Goal: Transaction & Acquisition: Purchase product/service

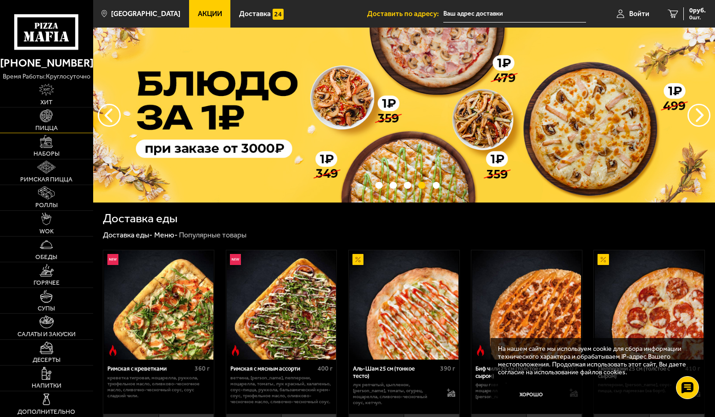
click at [43, 114] on img at bounding box center [46, 115] width 13 height 13
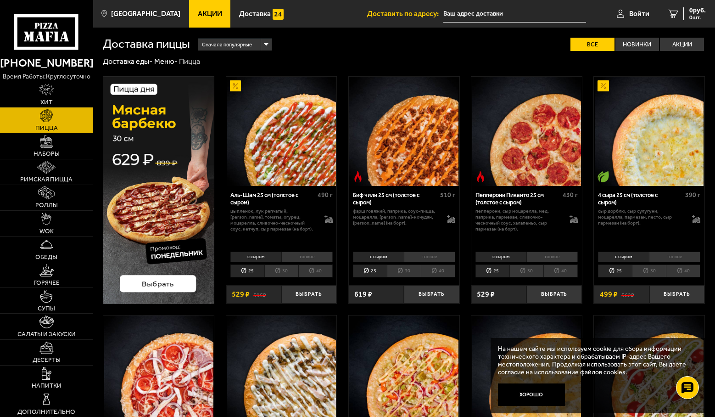
click at [673, 254] on li "тонкое" at bounding box center [674, 256] width 51 height 11
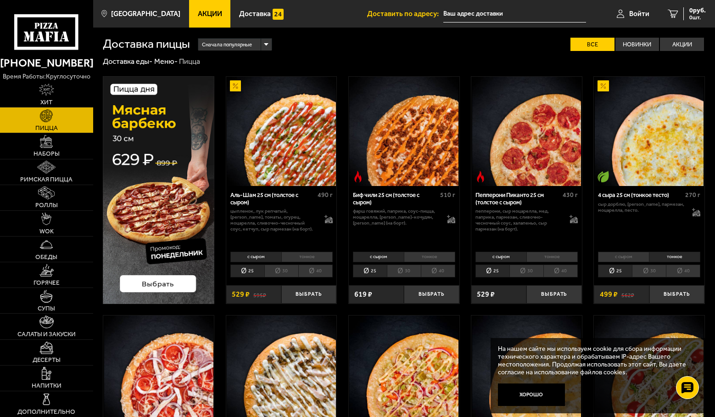
click at [652, 271] on li "30" at bounding box center [649, 270] width 34 height 13
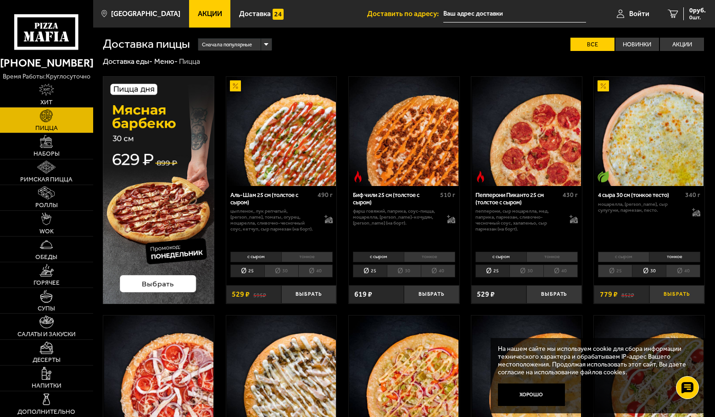
click at [678, 295] on button "Выбрать" at bounding box center [676, 294] width 55 height 18
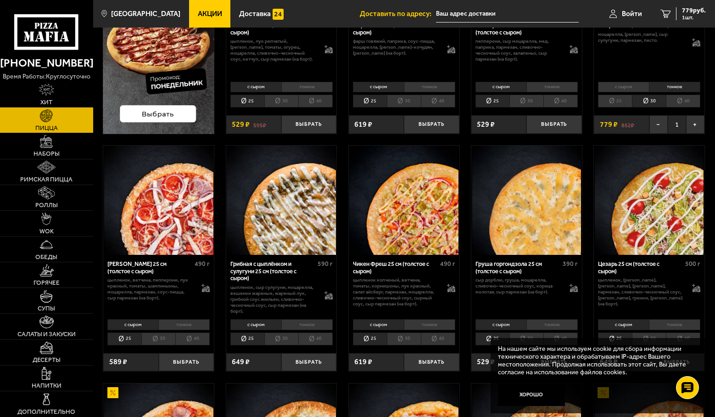
scroll to position [183, 0]
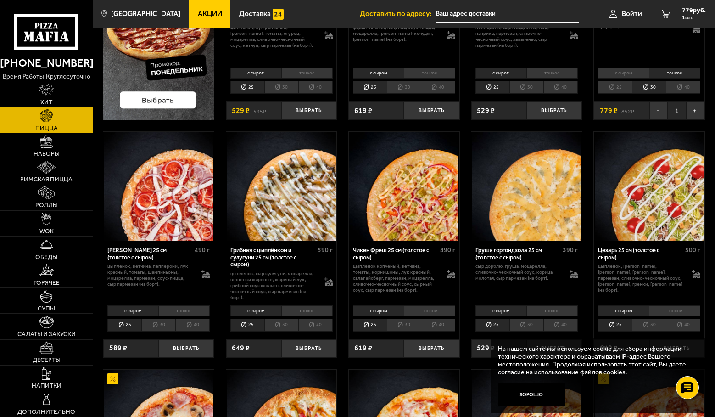
click at [559, 313] on li "тонкое" at bounding box center [551, 310] width 51 height 11
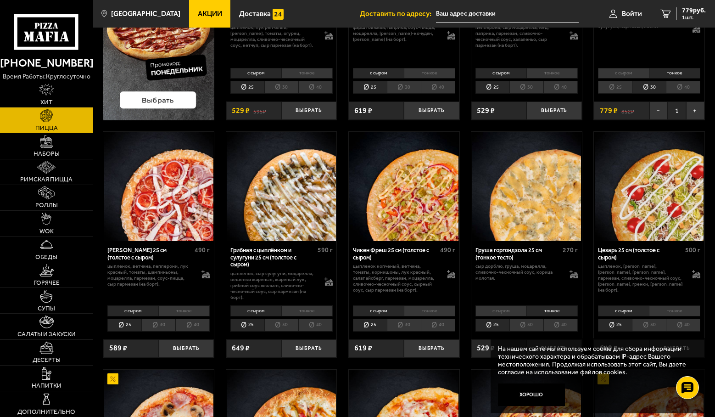
click at [533, 325] on li "30" at bounding box center [526, 324] width 34 height 13
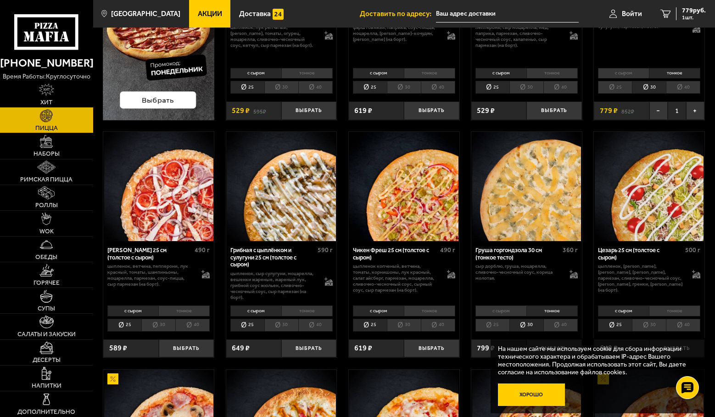
click at [540, 392] on button "Хорошо" at bounding box center [531, 394] width 67 height 22
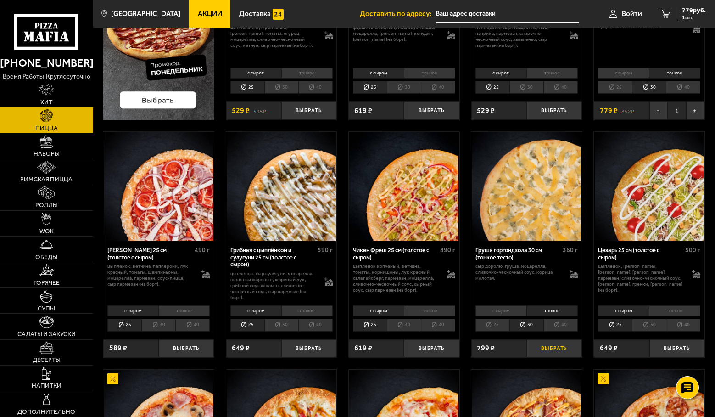
click at [556, 352] on button "Выбрать" at bounding box center [553, 348] width 55 height 18
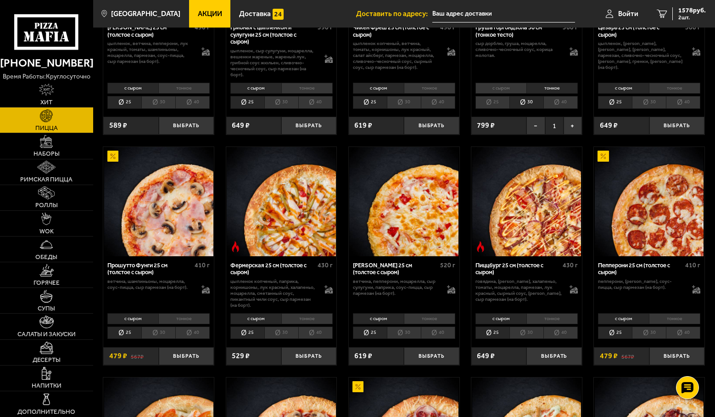
scroll to position [413, 0]
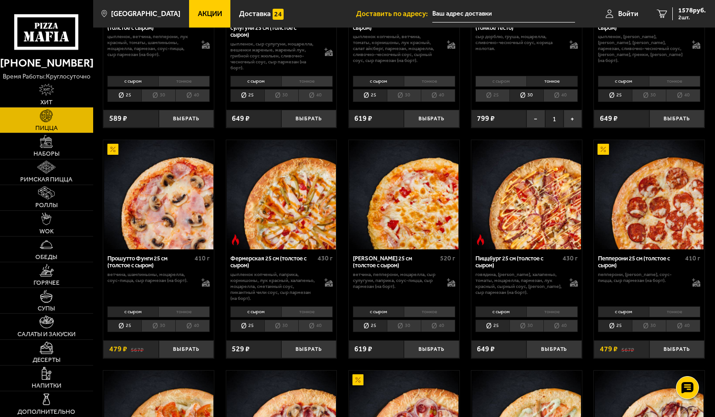
click at [306, 311] on li "тонкое" at bounding box center [306, 311] width 51 height 11
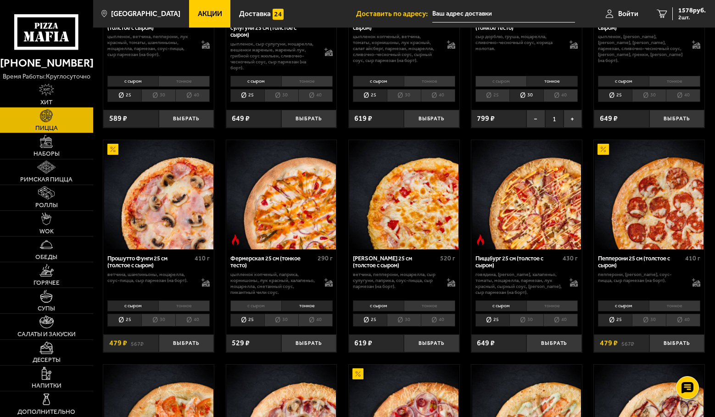
click at [278, 319] on li "30" at bounding box center [281, 319] width 34 height 13
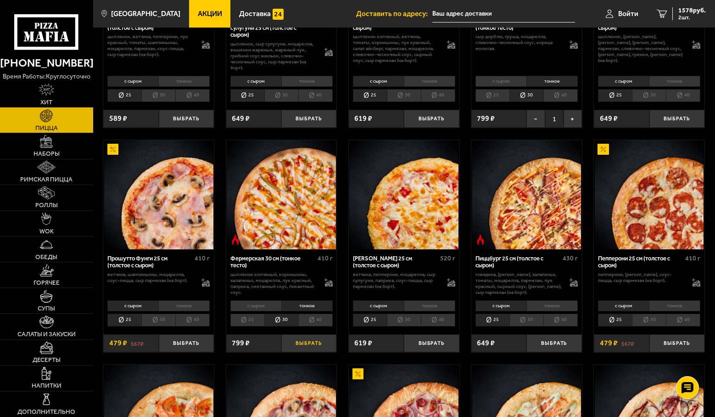
click at [310, 343] on button "Выбрать" at bounding box center [308, 343] width 55 height 18
click at [528, 321] on li "30" at bounding box center [526, 319] width 34 height 13
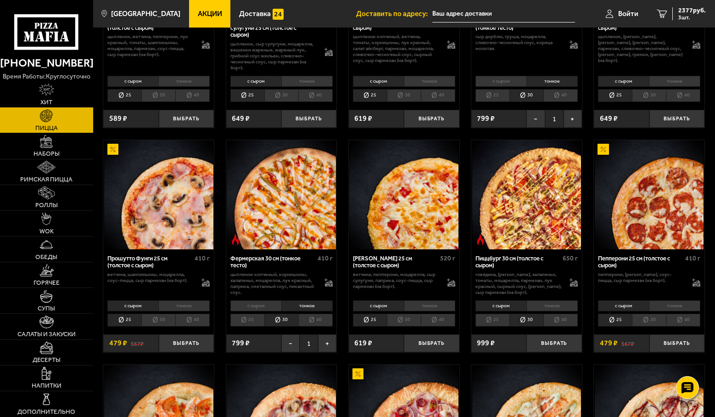
click at [486, 321] on li "25" at bounding box center [492, 319] width 34 height 13
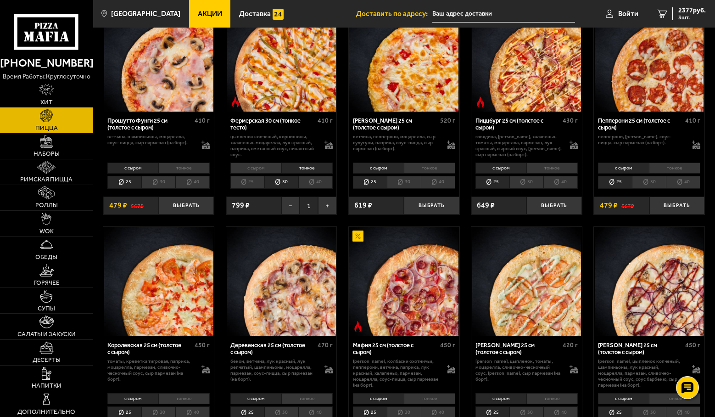
scroll to position [596, 0]
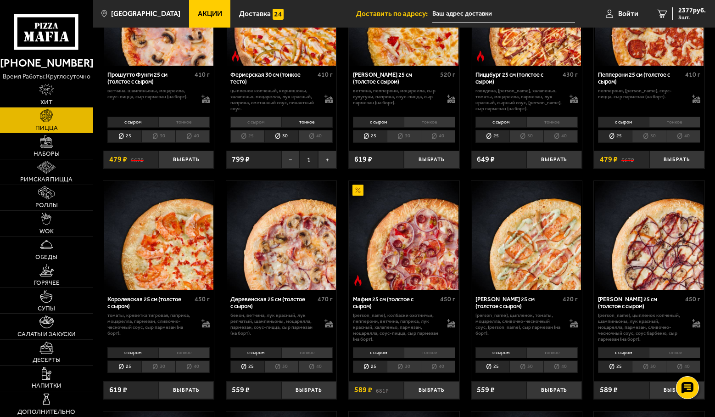
click at [429, 353] on li "тонкое" at bounding box center [429, 352] width 51 height 11
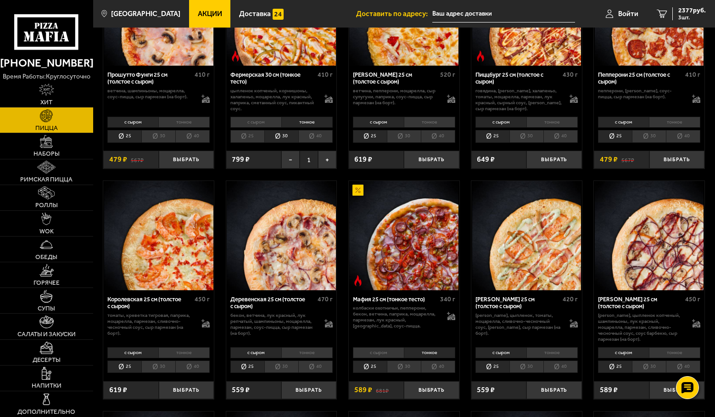
click at [400, 368] on li "30" at bounding box center [404, 366] width 34 height 13
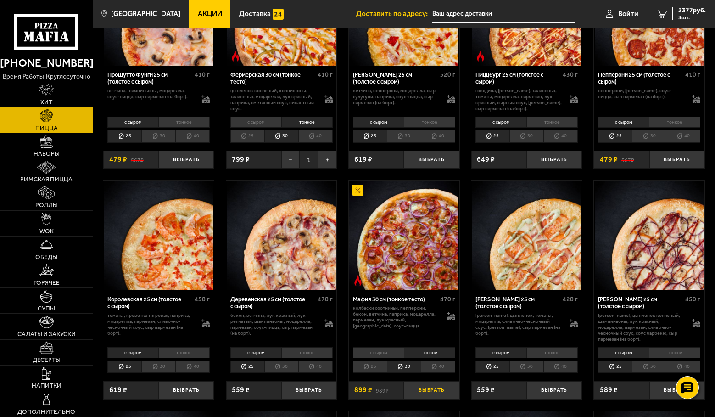
click at [432, 392] on button "Выбрать" at bounding box center [431, 390] width 55 height 18
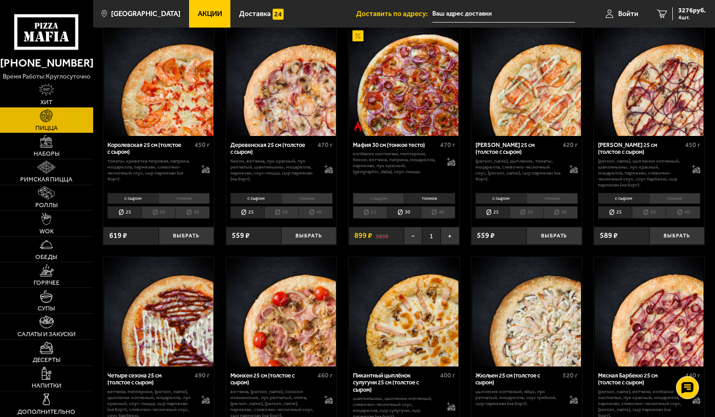
scroll to position [734, 0]
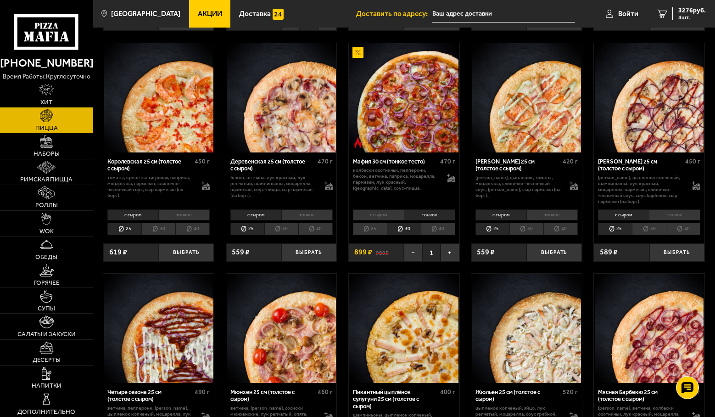
click at [188, 216] on li "тонкое" at bounding box center [183, 214] width 51 height 11
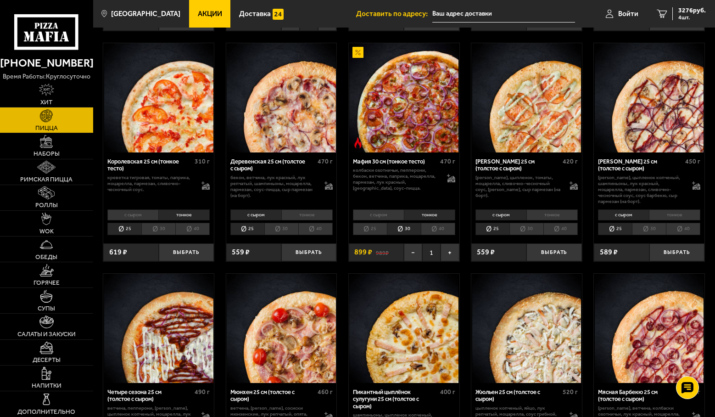
click at [161, 231] on li "30" at bounding box center [158, 228] width 34 height 13
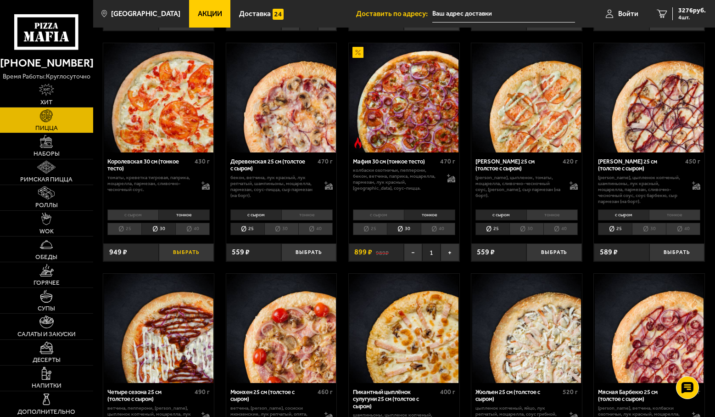
click at [196, 255] on button "Выбрать" at bounding box center [186, 252] width 55 height 18
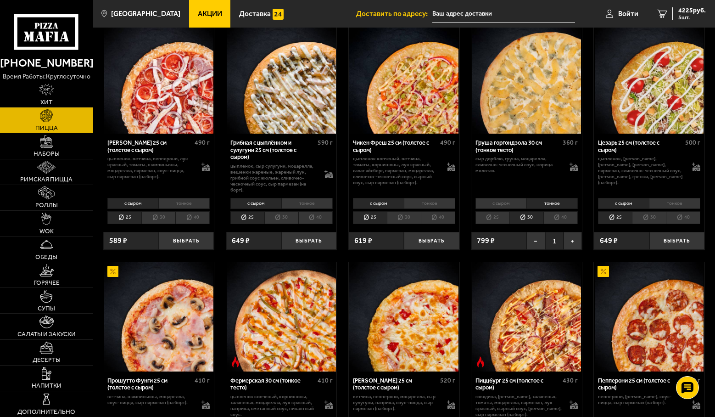
scroll to position [275, 0]
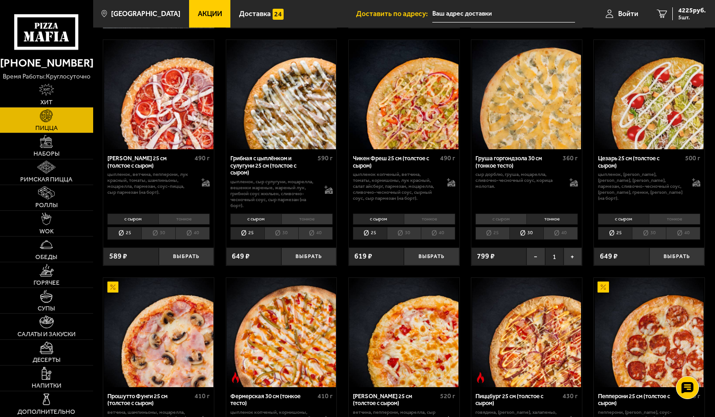
click at [308, 219] on li "тонкое" at bounding box center [306, 218] width 51 height 11
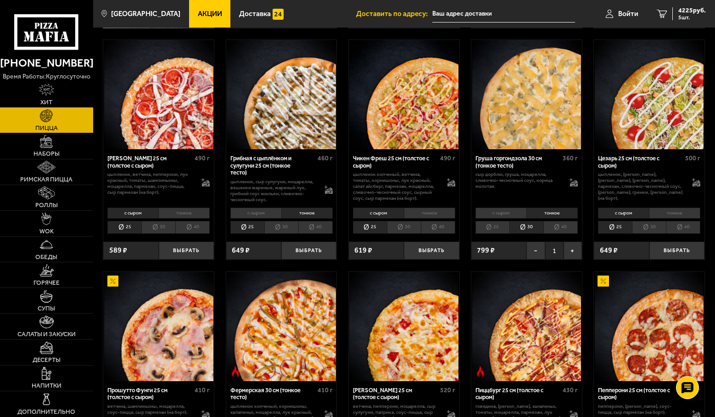
click at [281, 225] on li "30" at bounding box center [281, 227] width 34 height 13
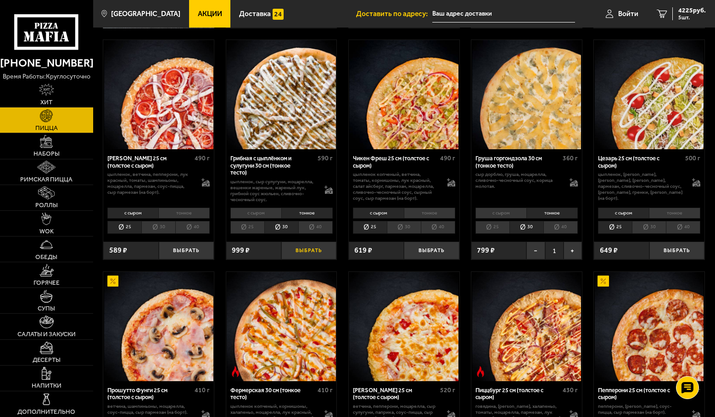
click at [308, 251] on button "Выбрать" at bounding box center [308, 250] width 55 height 18
click at [693, 9] on span "5224 руб." at bounding box center [692, 10] width 28 height 6
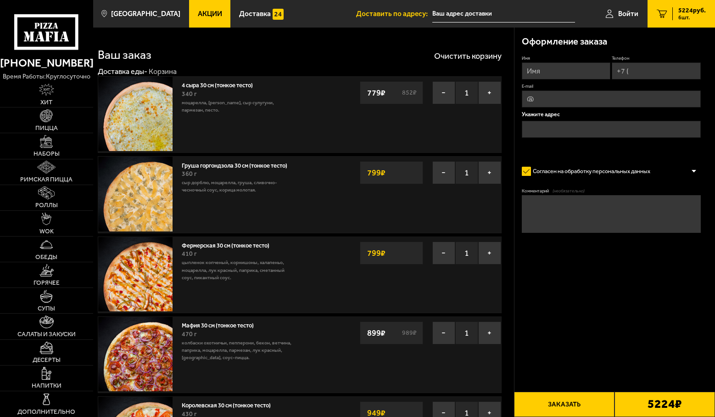
click at [551, 70] on input "Имя" at bounding box center [566, 70] width 89 height 17
type input "[PERSON_NAME]"
type input "[PHONE_NUMBER]"
type input "[EMAIL_ADDRESS][DOMAIN_NAME]"
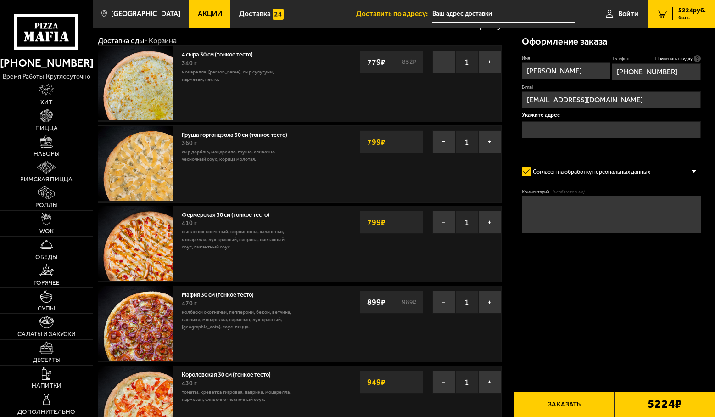
scroll to position [46, 0]
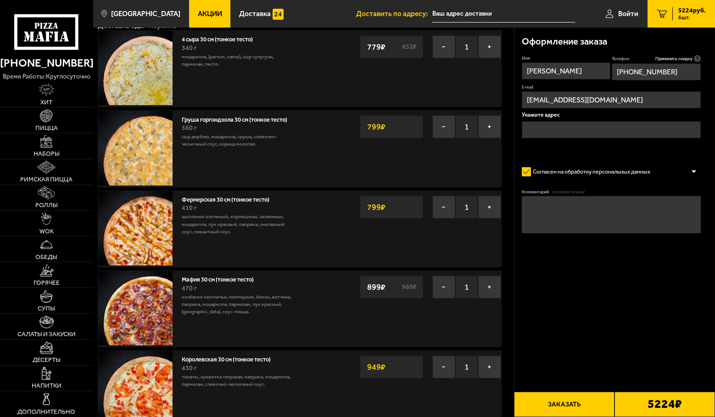
click at [630, 126] on input "text" at bounding box center [611, 129] width 179 height 17
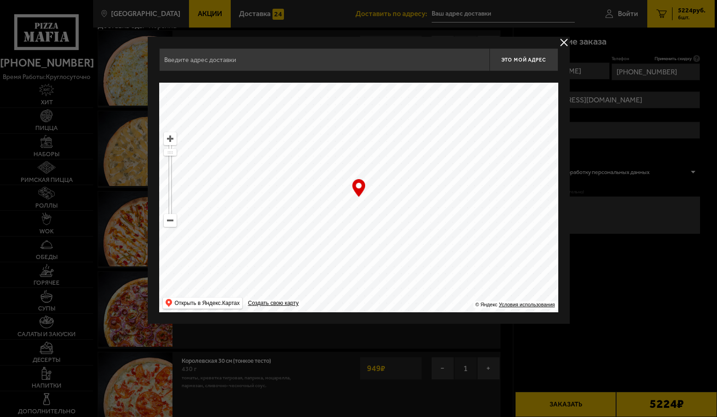
click at [268, 57] on input "text" at bounding box center [324, 59] width 330 height 23
type input ","
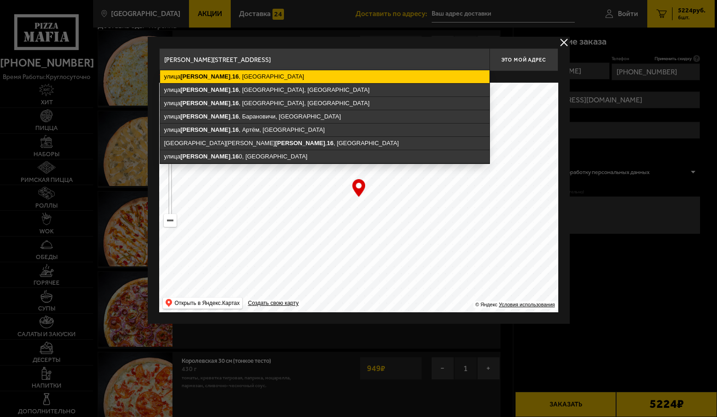
click at [232, 79] on ymaps "16" at bounding box center [235, 76] width 6 height 7
type input "[STREET_ADDRESS][PERSON_NAME]"
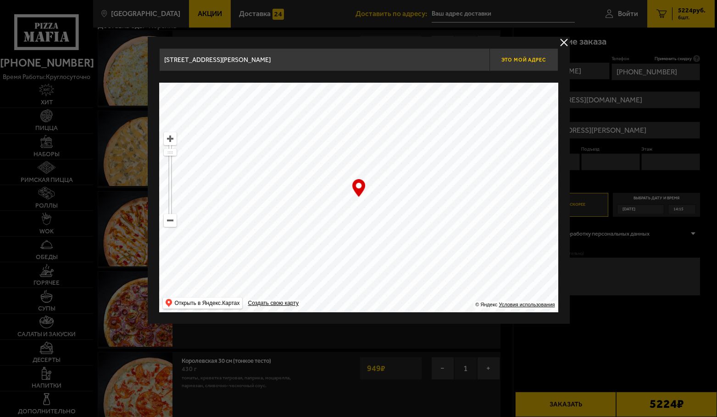
click at [524, 58] on span "Это мой адрес" at bounding box center [523, 60] width 44 height 6
type input "[STREET_ADDRESS][PERSON_NAME]"
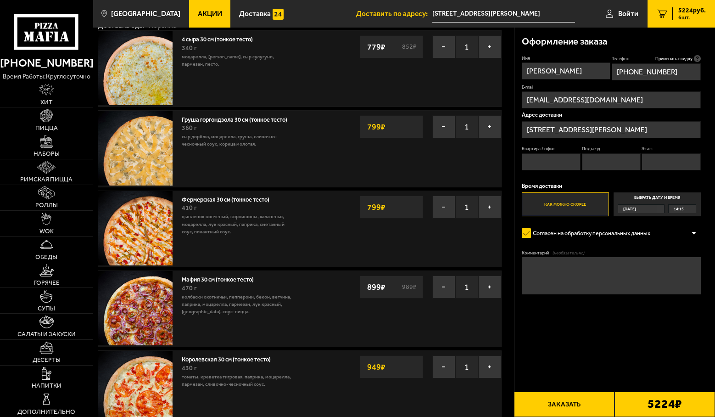
click at [653, 210] on div "[DATE]" at bounding box center [637, 209] width 39 height 9
click at [0, 0] on input "Выбрать дату и время [DATE] 14:15" at bounding box center [0, 0] width 0 height 0
click at [657, 207] on div "[DATE]" at bounding box center [637, 209] width 39 height 9
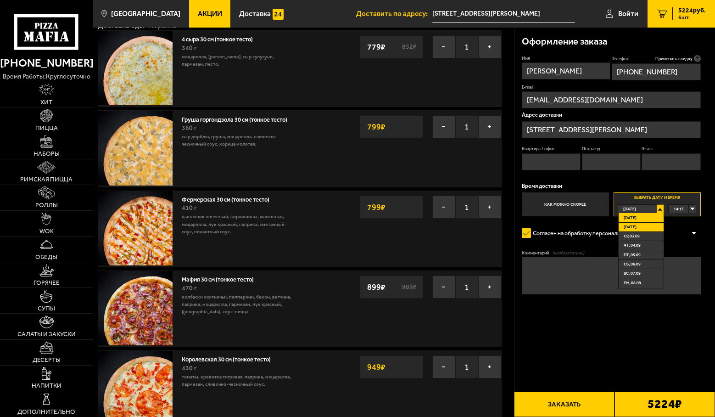
click at [638, 225] on li "[DATE]" at bounding box center [640, 226] width 45 height 9
click at [690, 209] on div "00:00" at bounding box center [681, 209] width 27 height 9
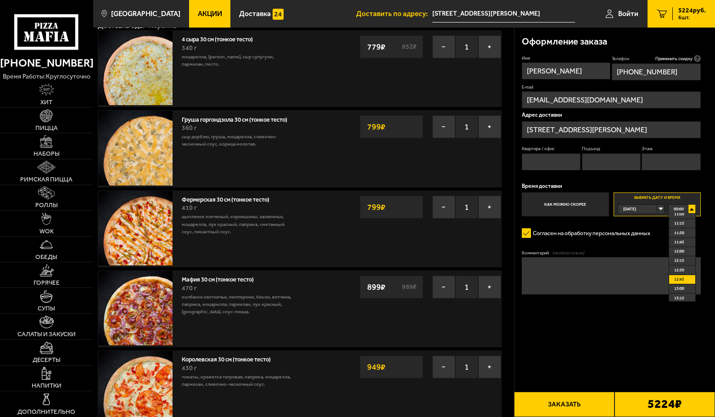
scroll to position [367, 0]
click at [680, 223] on span "10:00" at bounding box center [679, 222] width 10 height 9
click at [657, 208] on div "[DATE]" at bounding box center [637, 209] width 39 height 9
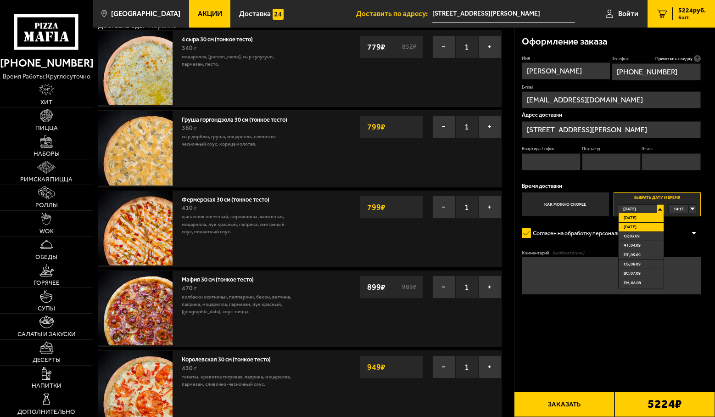
click at [638, 226] on li "[DATE]" at bounding box center [640, 226] width 45 height 9
click at [657, 209] on div "[DATE]" at bounding box center [637, 209] width 39 height 9
click at [628, 227] on span "[DATE]" at bounding box center [629, 226] width 13 height 9
click at [693, 210] on div "00:00" at bounding box center [681, 209] width 27 height 9
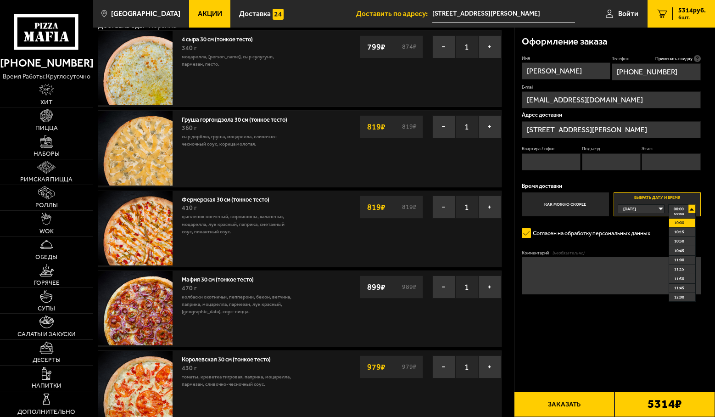
click at [680, 225] on span "10:00" at bounding box center [679, 222] width 10 height 9
click at [587, 263] on textarea "Комментарий (необязательно)" at bounding box center [611, 275] width 179 height 37
type textarea "Офис АО "[PERSON_NAME] Косметика""
click at [652, 162] on input "Этаж" at bounding box center [670, 161] width 59 height 17
type input "1"
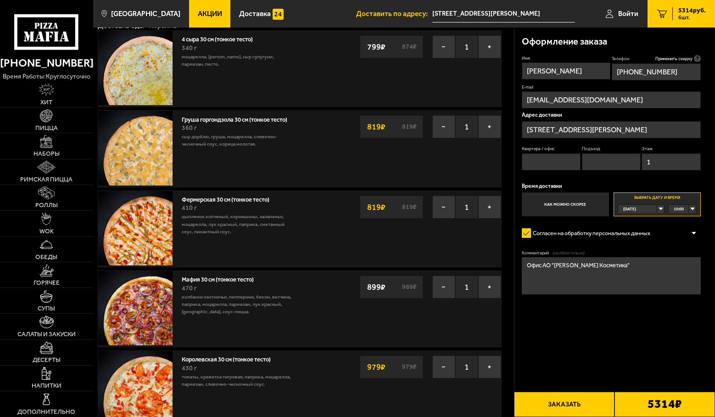
click at [570, 406] on button "Заказать" at bounding box center [564, 403] width 100 height 25
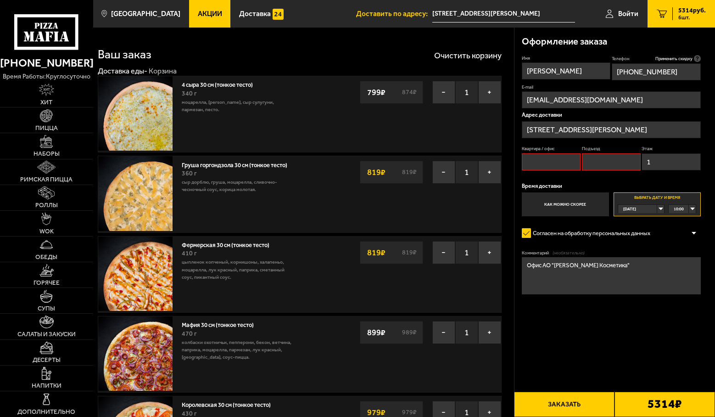
scroll to position [0, 0]
click at [563, 163] on input "Квартира / офис" at bounding box center [551, 161] width 59 height 17
type input "-"
click at [601, 166] on input "Подъезд" at bounding box center [611, 161] width 59 height 17
click at [569, 404] on button "Заказать" at bounding box center [564, 403] width 100 height 25
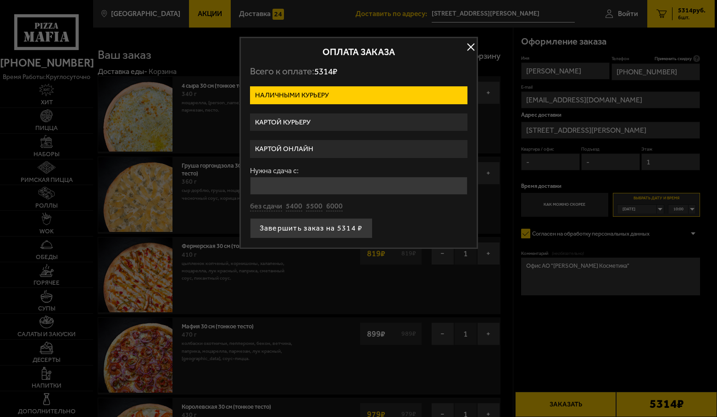
click at [297, 123] on label "Картой курьеру" at bounding box center [358, 122] width 217 height 18
click at [0, 0] on input "Картой курьеру" at bounding box center [0, 0] width 0 height 0
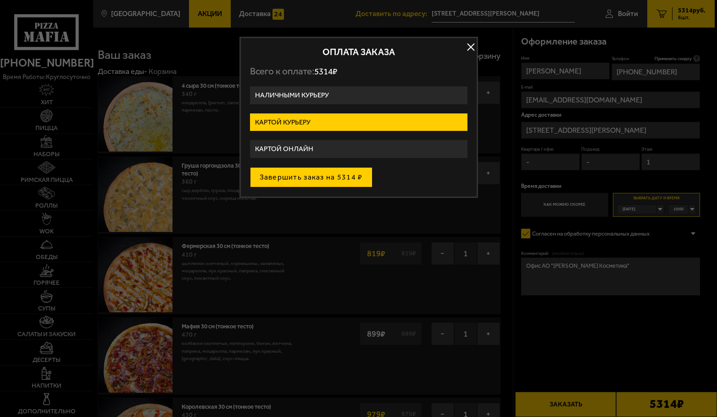
click at [305, 176] on button "Завершить заказ на 5314 ₽" at bounding box center [311, 177] width 122 height 20
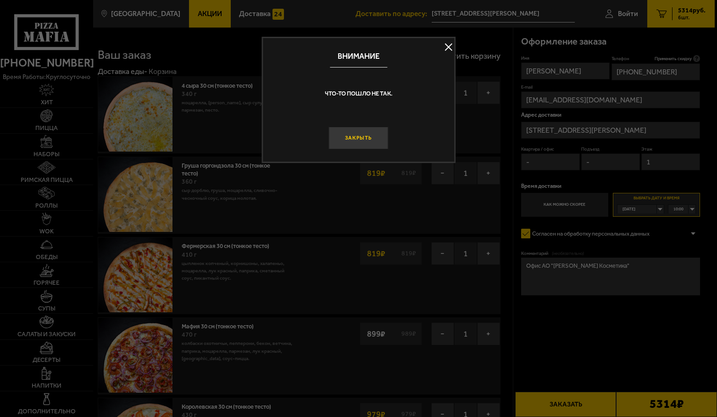
click at [354, 138] on button "Закрыть" at bounding box center [358, 138] width 60 height 22
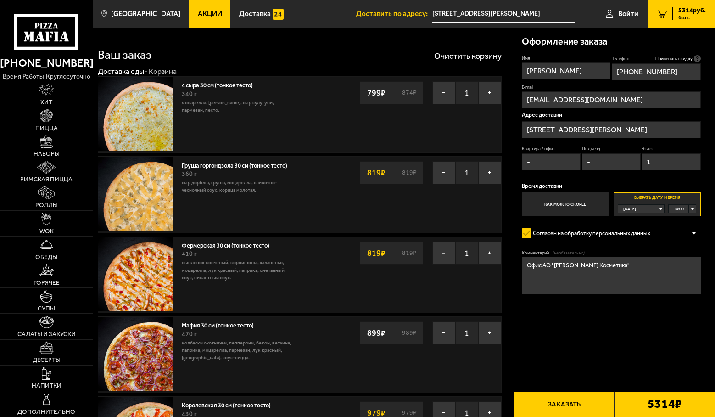
drag, startPoint x: 541, startPoint y: 161, endPoint x: 523, endPoint y: 162, distance: 17.9
click at [523, 162] on input "-" at bounding box center [551, 161] width 59 height 17
drag, startPoint x: 594, startPoint y: 162, endPoint x: 585, endPoint y: 162, distance: 8.3
click at [585, 162] on input "-" at bounding box center [611, 161] width 59 height 17
type input "1"
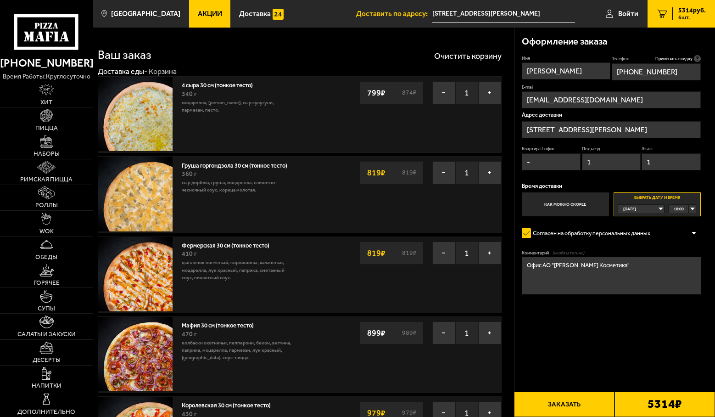
drag, startPoint x: 532, startPoint y: 162, endPoint x: 525, endPoint y: 162, distance: 6.9
click at [525, 162] on input "-" at bounding box center [551, 161] width 59 height 17
type input "1"
click at [566, 403] on button "Заказать" at bounding box center [564, 403] width 100 height 25
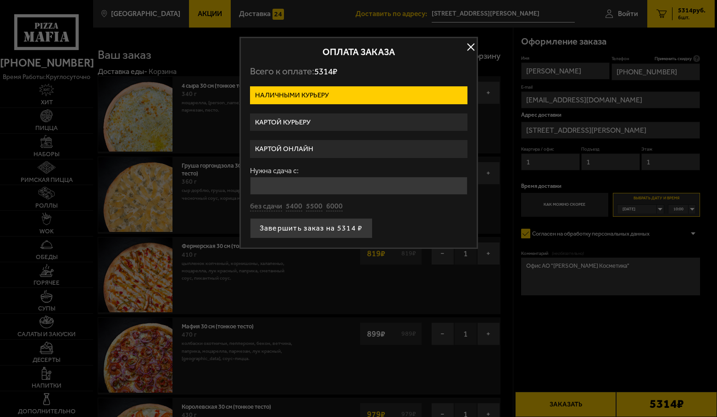
click at [297, 121] on label "Картой курьеру" at bounding box center [358, 122] width 217 height 18
click at [0, 0] on input "Картой курьеру" at bounding box center [0, 0] width 0 height 0
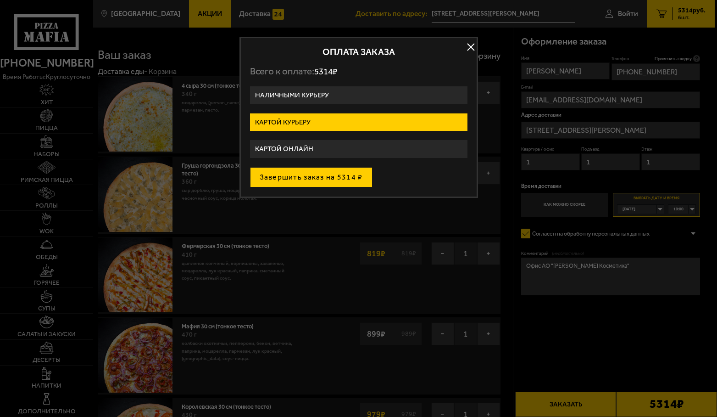
click at [305, 175] on button "Завершить заказ на 5314 ₽" at bounding box center [311, 177] width 122 height 20
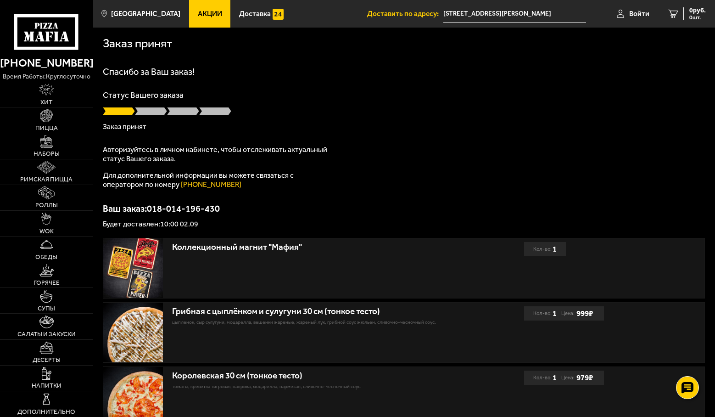
scroll to position [46, 0]
